Goal: Task Accomplishment & Management: Use online tool/utility

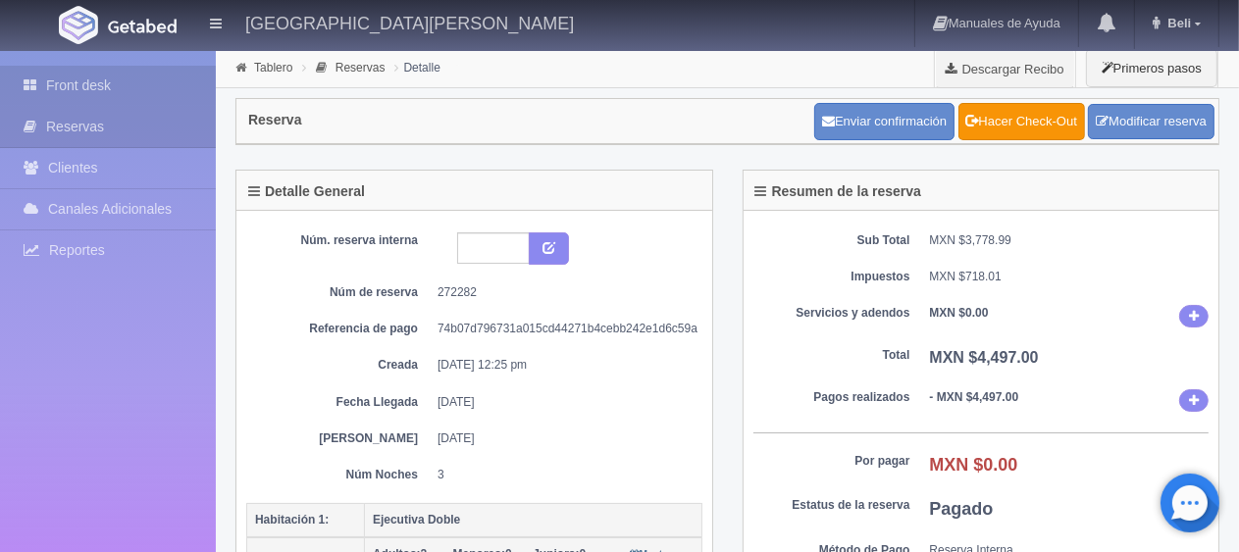
click at [149, 83] on link "Front desk" at bounding box center [108, 86] width 216 height 40
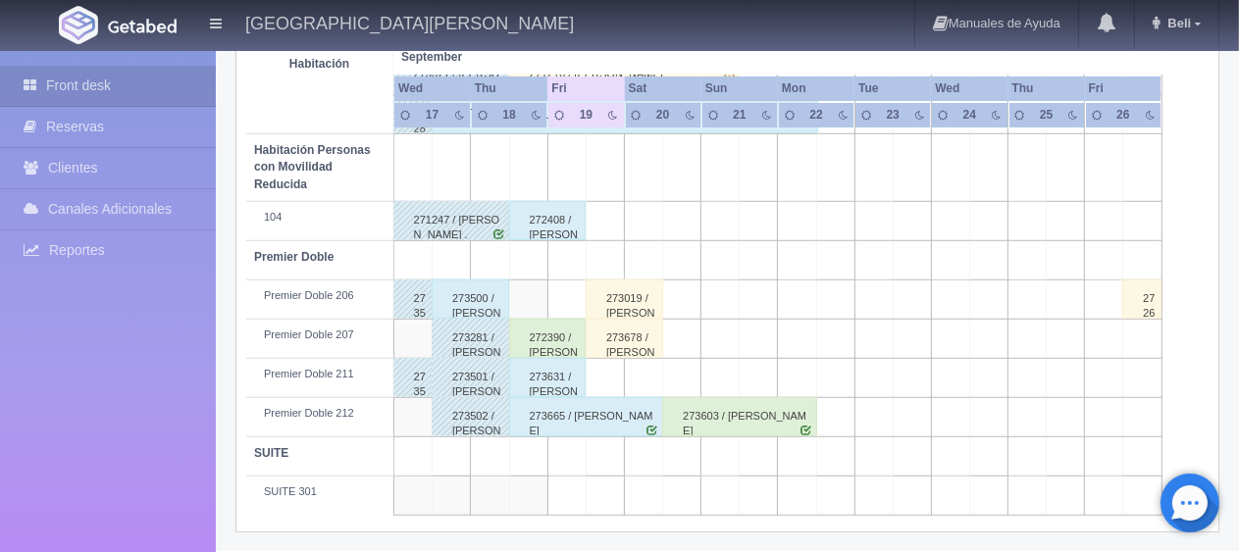
scroll to position [849, 0]
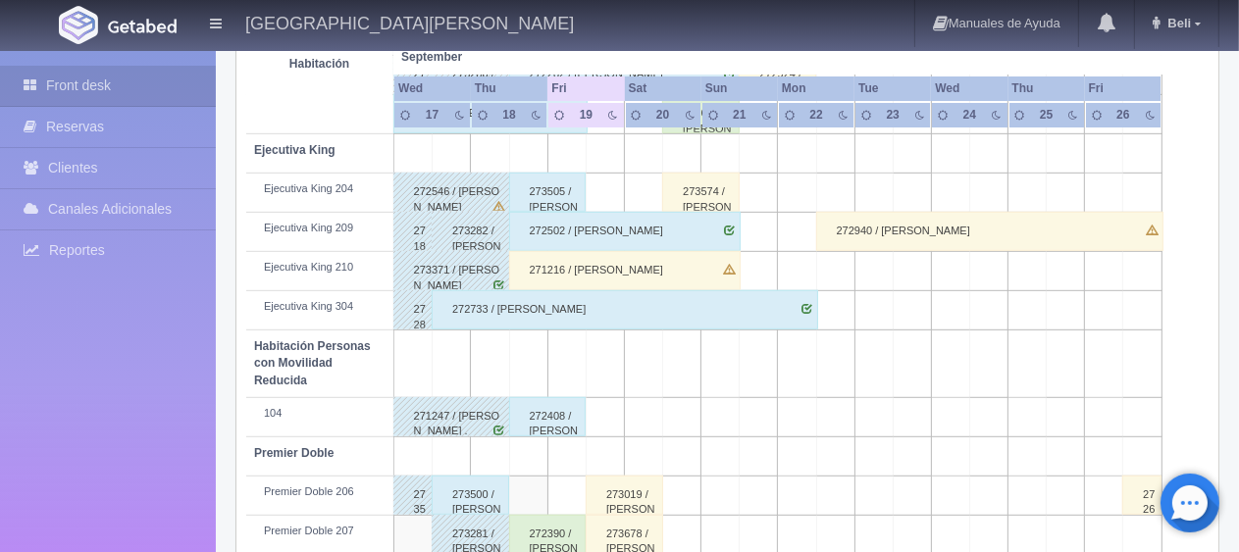
click at [527, 266] on div "271216 / [PERSON_NAME]" at bounding box center [624, 270] width 231 height 39
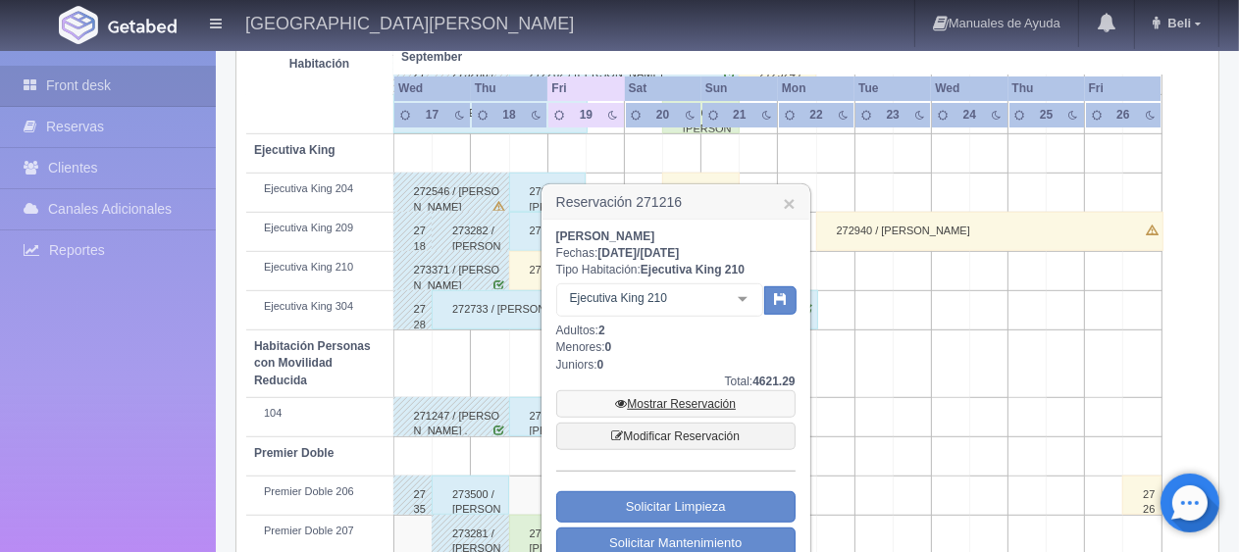
click at [612, 401] on link "Mostrar Reservación" at bounding box center [675, 403] width 239 height 27
click at [651, 406] on link "Mostrar Reservación" at bounding box center [675, 403] width 239 height 27
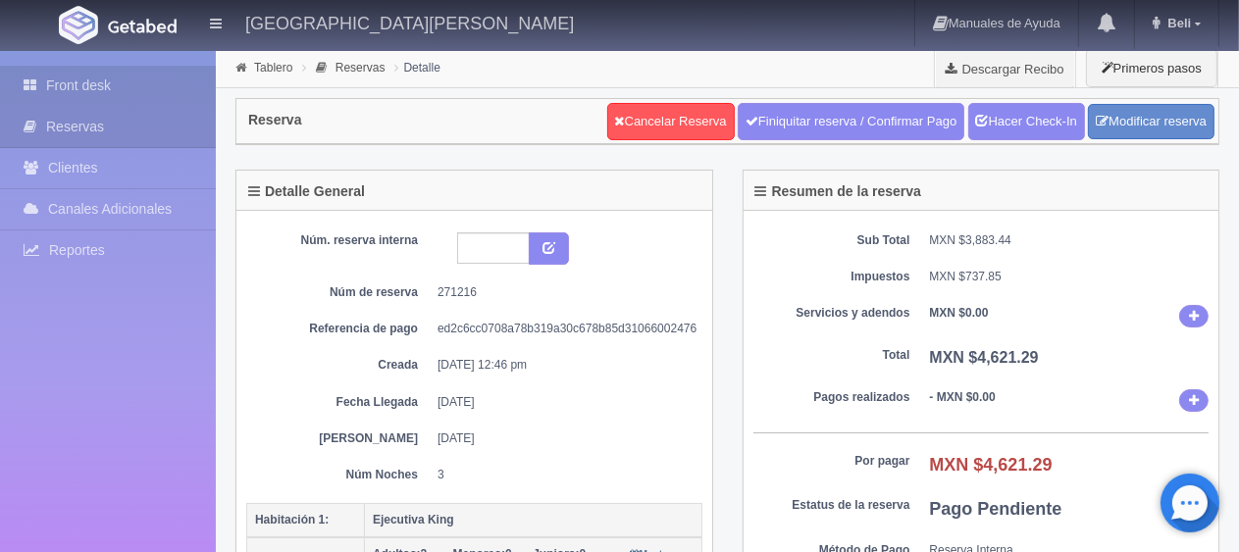
click at [178, 81] on link "Front desk" at bounding box center [108, 86] width 216 height 40
